Goal: Find specific page/section: Find specific page/section

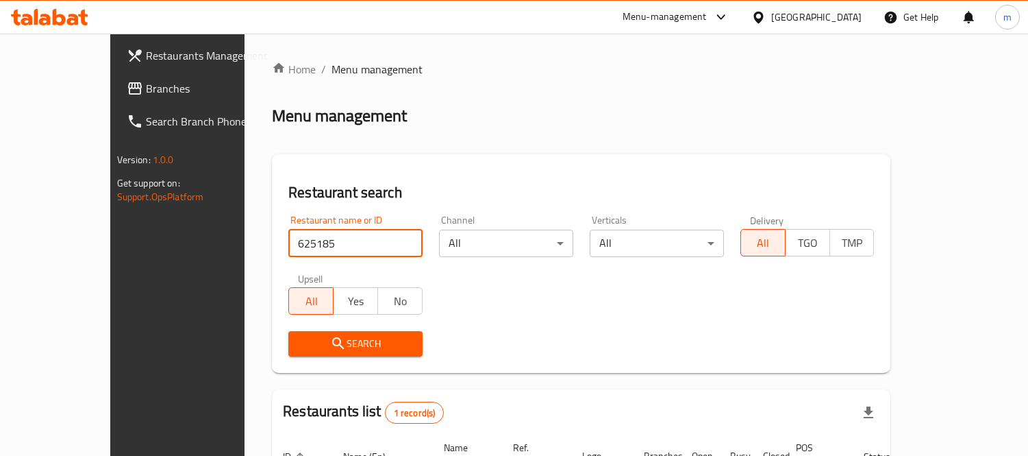
scroll to position [128, 0]
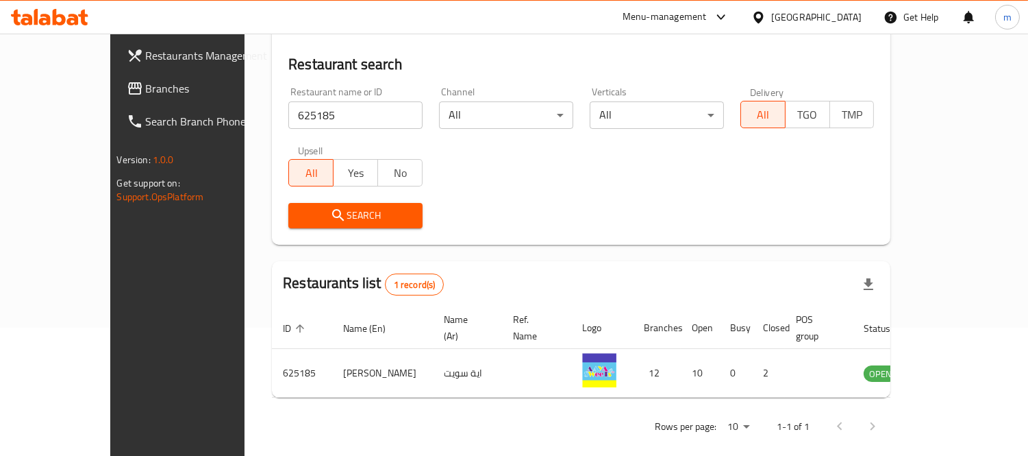
click at [146, 90] on span "Branches" at bounding box center [208, 88] width 125 height 16
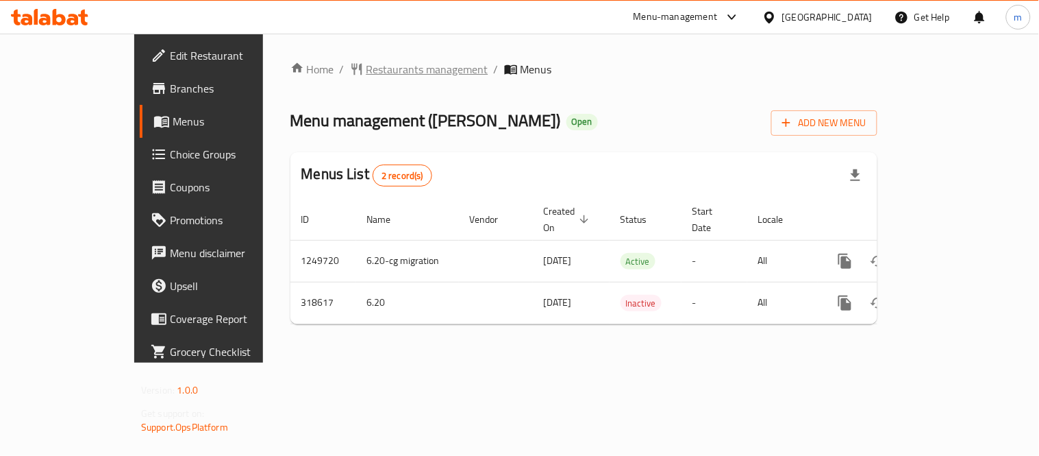
click at [367, 72] on span "Restaurants management" at bounding box center [428, 69] width 122 height 16
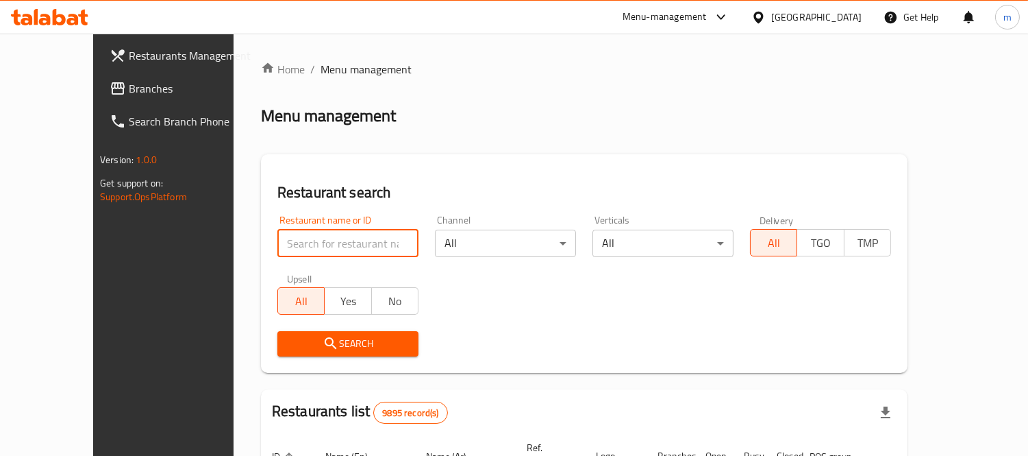
click at [311, 243] on input "search" at bounding box center [347, 243] width 141 height 27
paste input "629304"
type input "629304"
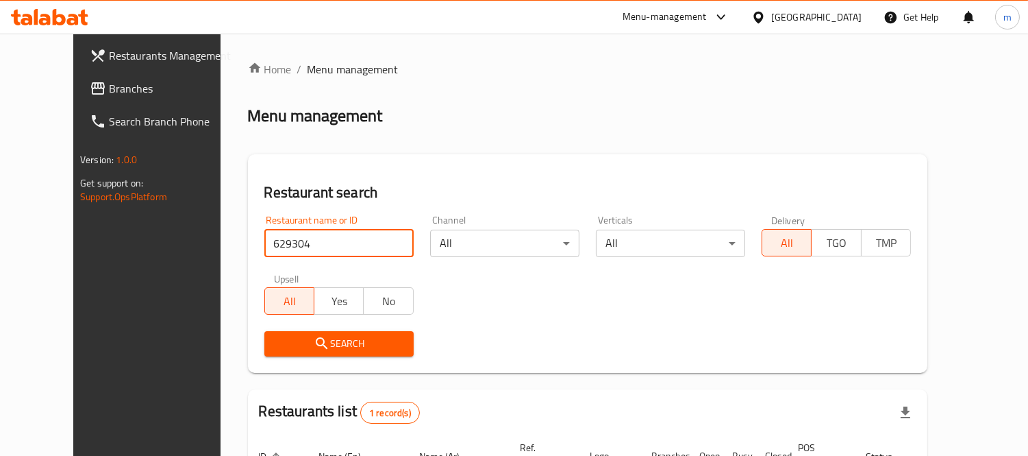
click at [839, 16] on div "[GEOGRAPHIC_DATA]" at bounding box center [816, 17] width 90 height 15
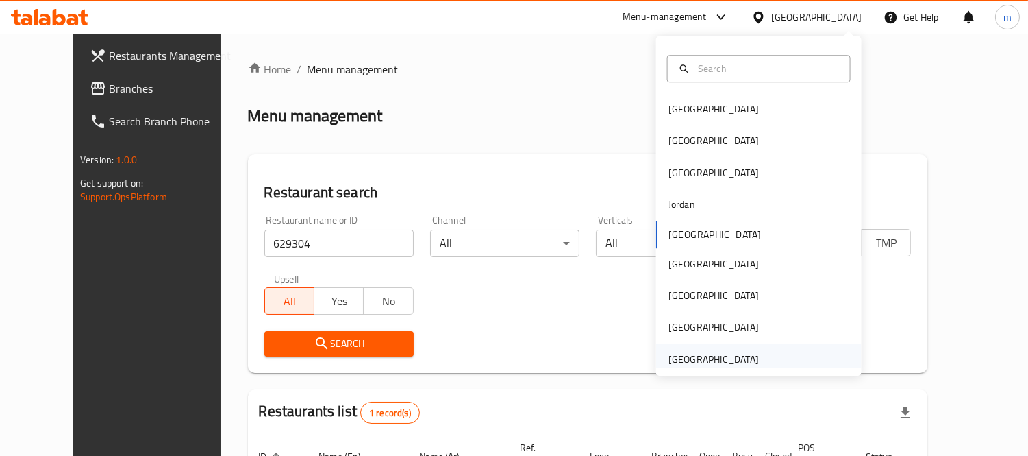
click at [724, 358] on div "United Arab Emirates" at bounding box center [714, 358] width 90 height 15
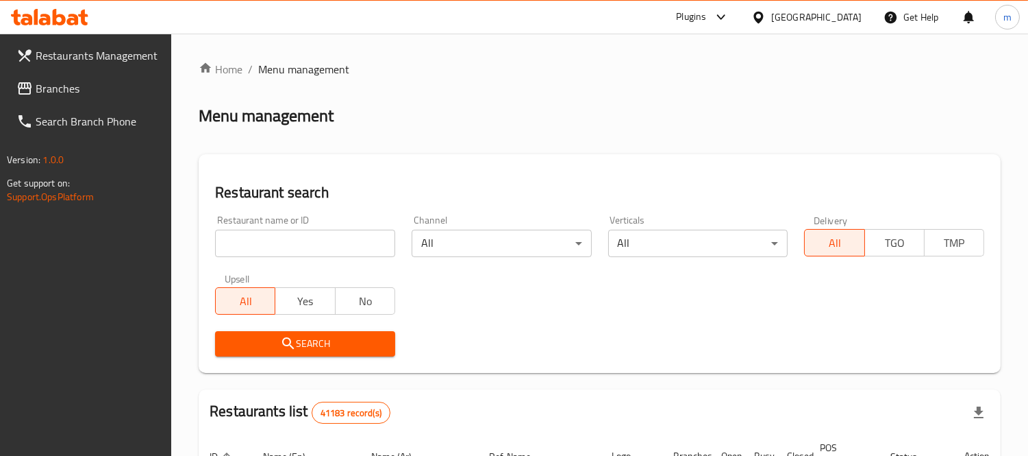
click at [45, 80] on span "Branches" at bounding box center [98, 88] width 125 height 16
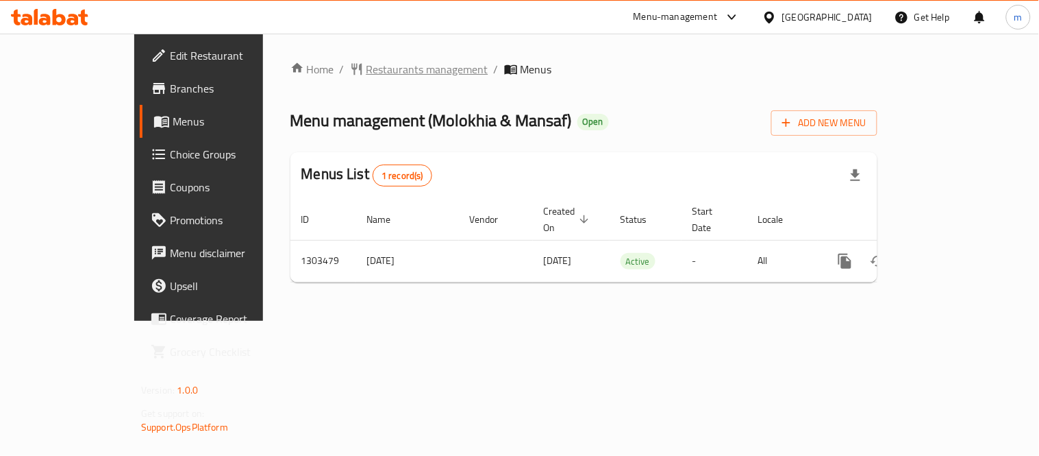
click at [367, 63] on span "Restaurants management" at bounding box center [428, 69] width 122 height 16
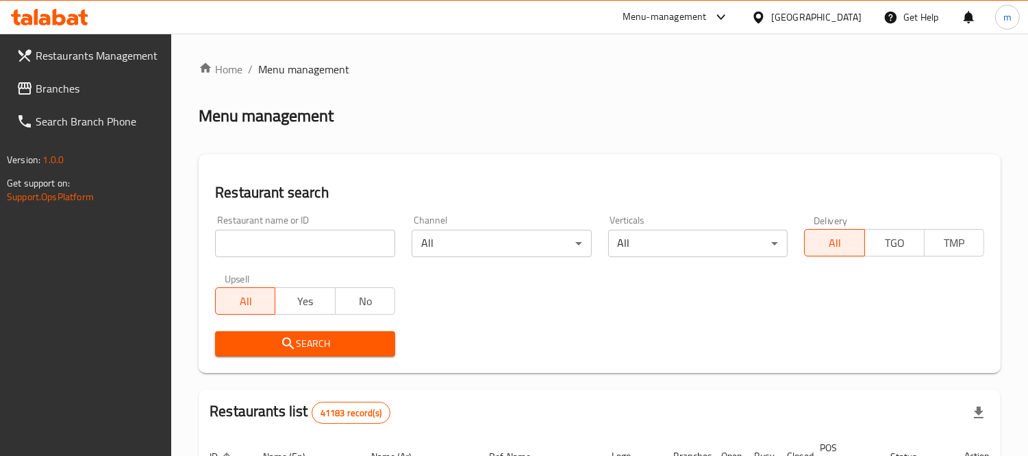
click at [334, 240] on input "search" at bounding box center [305, 243] width 180 height 27
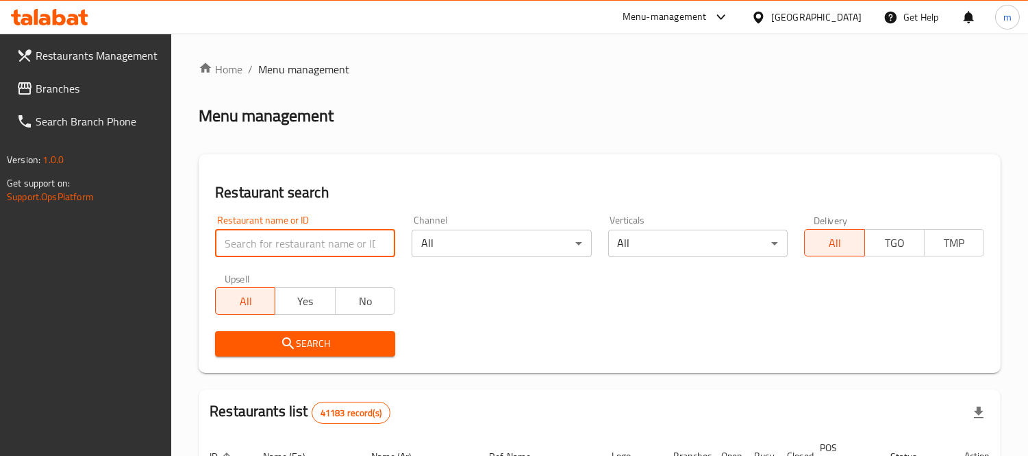
paste input "702848"
type input "702848"
click button "Search" at bounding box center [305, 343] width 180 height 25
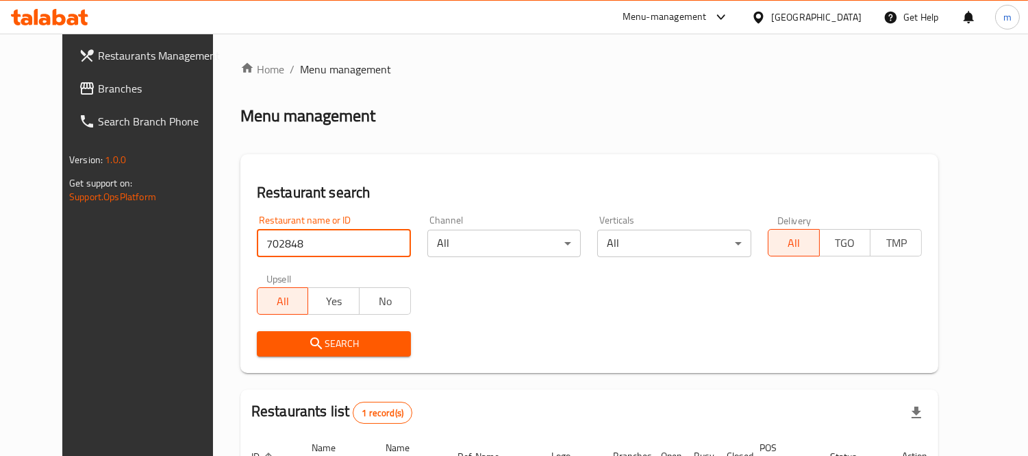
click at [820, 16] on div "[GEOGRAPHIC_DATA]" at bounding box center [816, 17] width 90 height 15
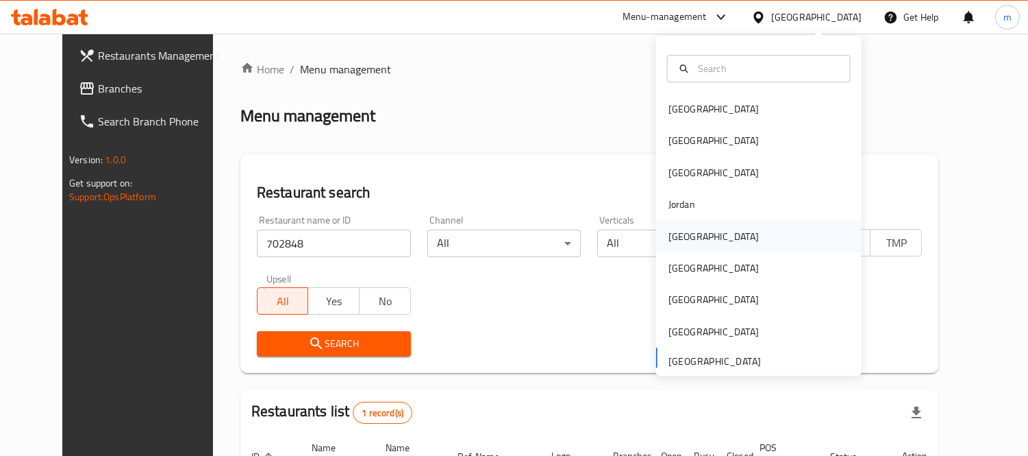
click at [695, 238] on div "[GEOGRAPHIC_DATA]" at bounding box center [714, 237] width 112 height 32
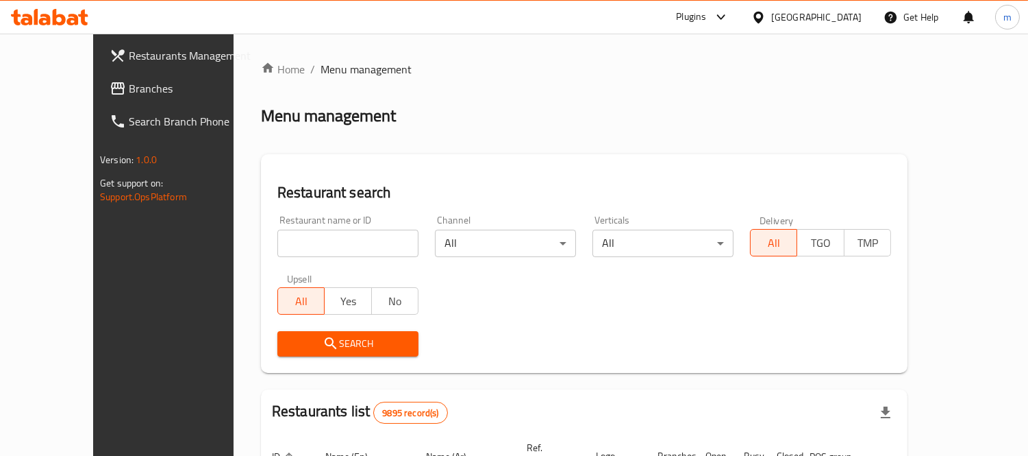
click at [99, 65] on link "Restaurants Management" at bounding box center [182, 55] width 166 height 33
click at [129, 80] on span "Branches" at bounding box center [191, 88] width 125 height 16
